Goal: Task Accomplishment & Management: Manage account settings

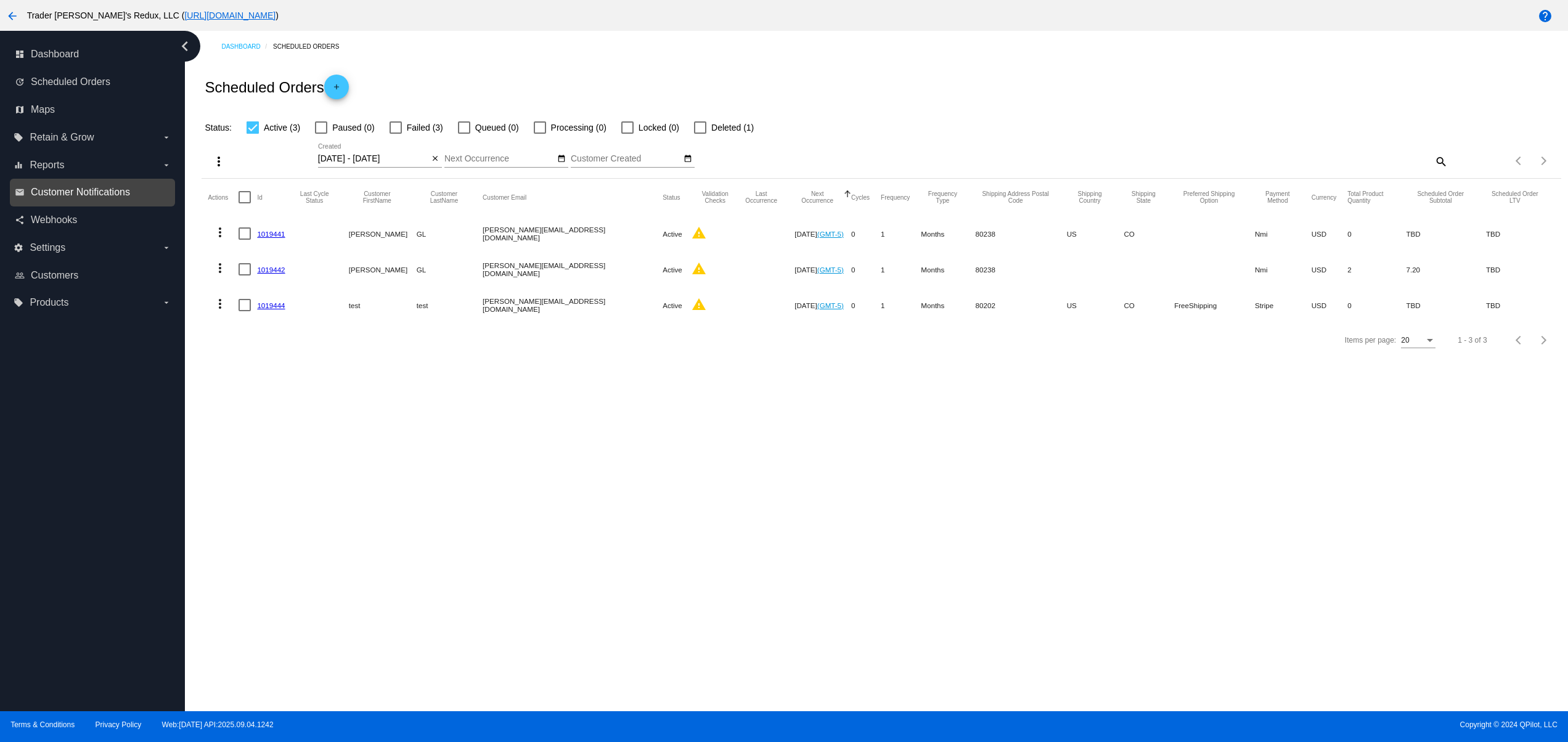
click at [86, 188] on span "Customer Notifications" at bounding box center [80, 192] width 99 height 11
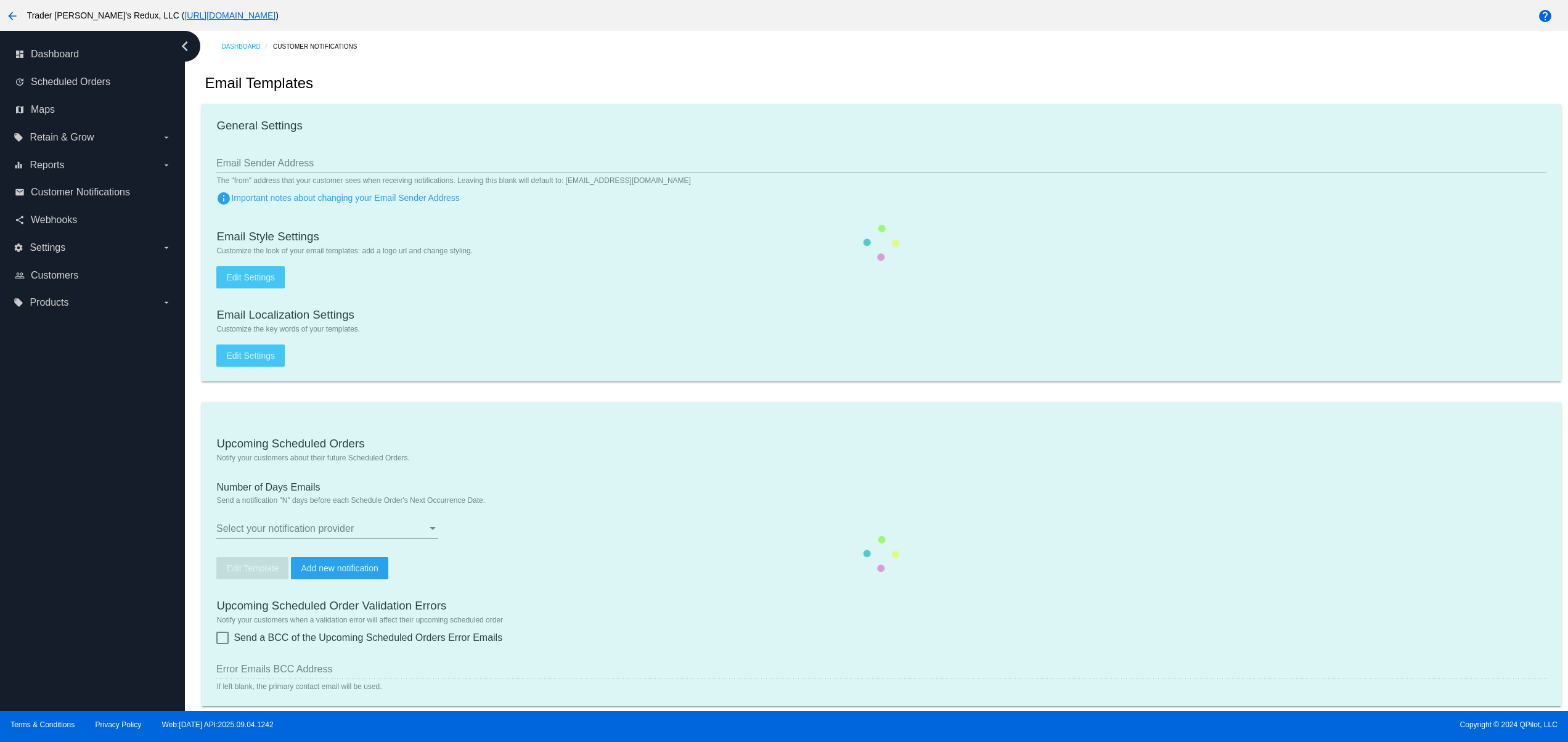
checkbox input "true"
type input "1"
checkbox input "true"
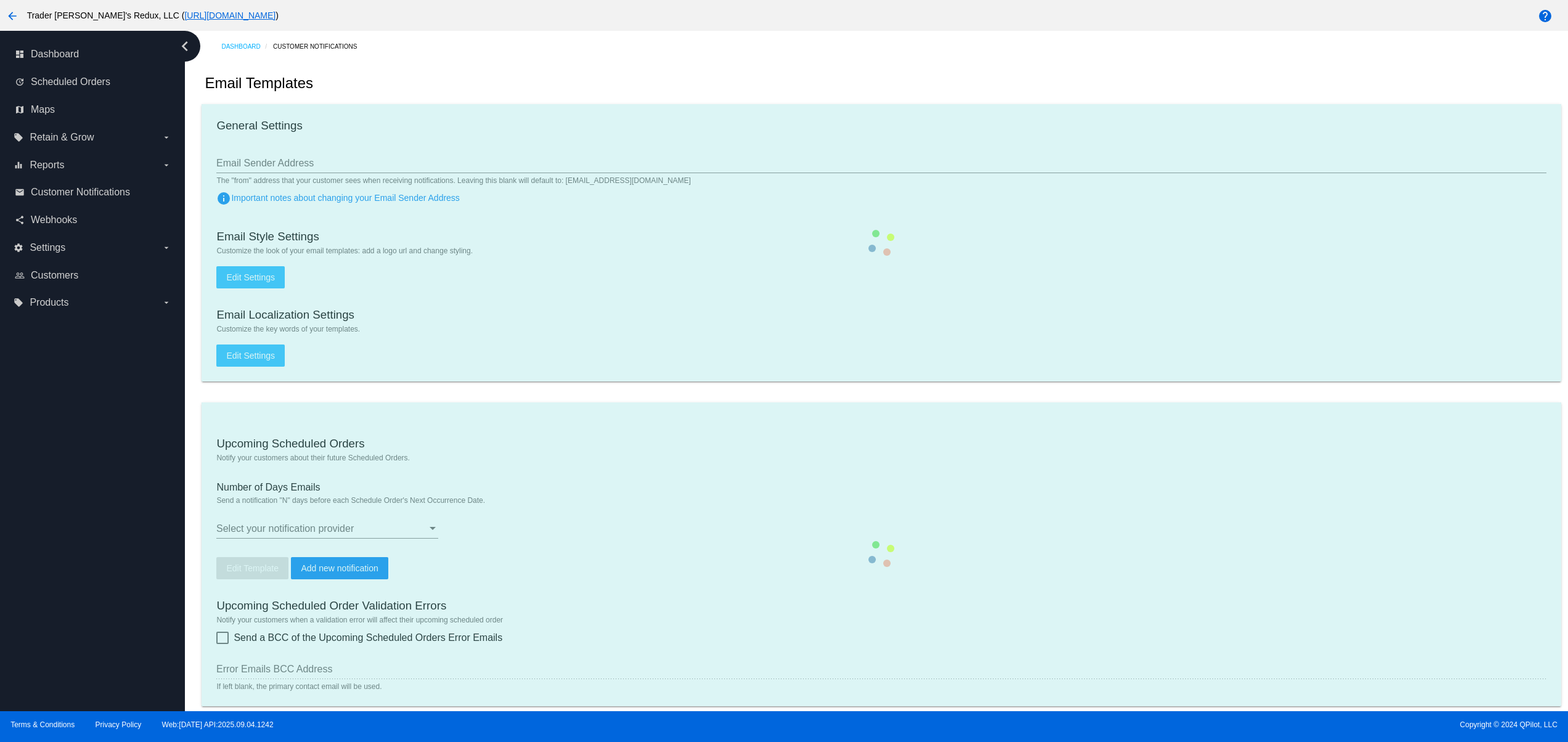
checkbox input "true"
type input "jr+customer_notifi_bcc@qpilot.cloud"
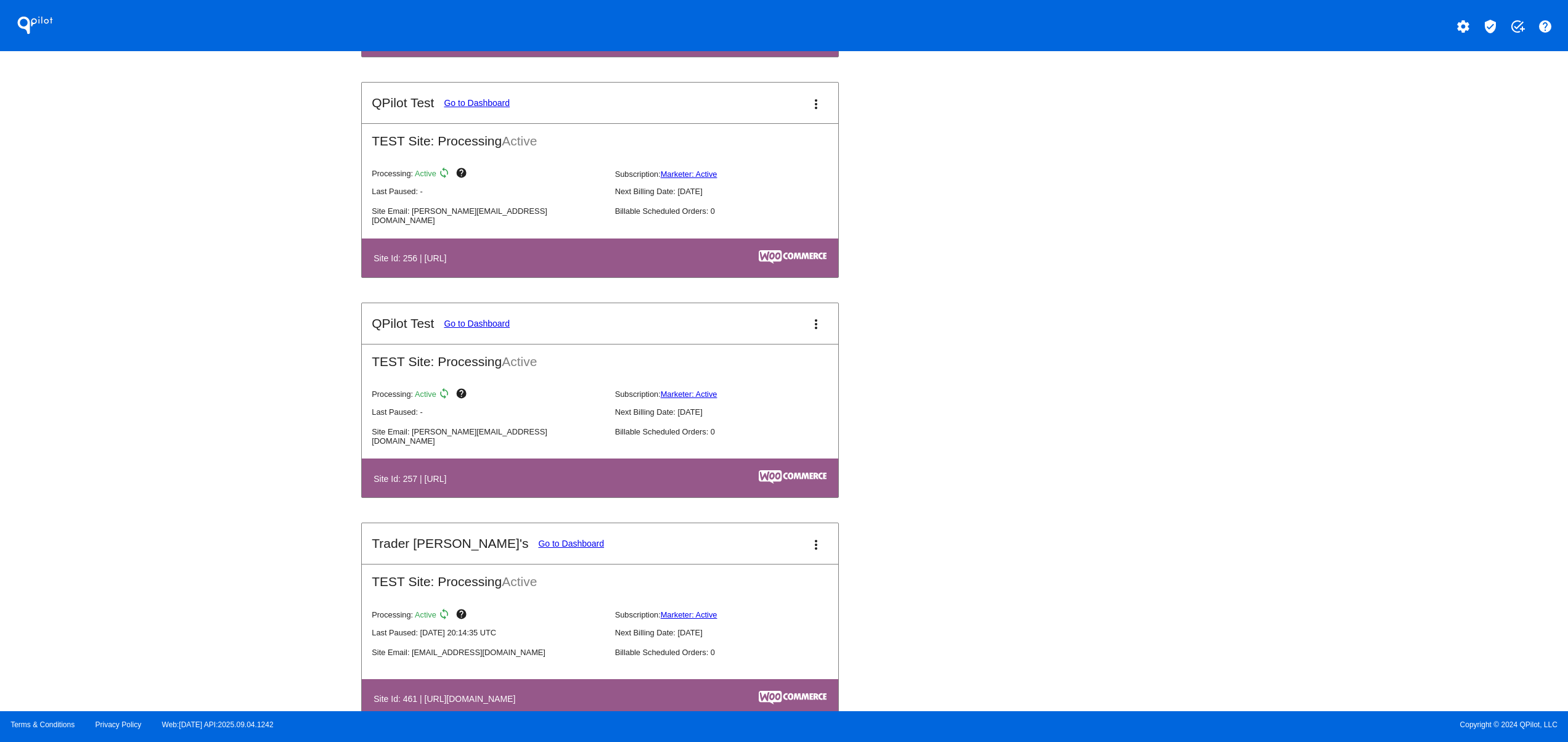
scroll to position [4190, 0]
